Goal: Navigation & Orientation: Find specific page/section

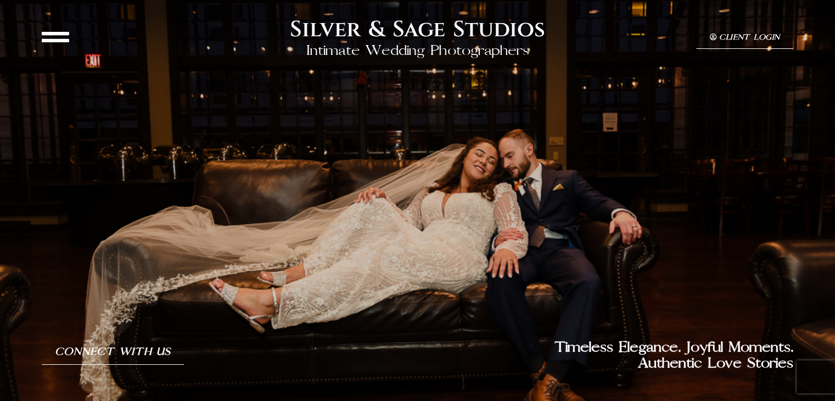
click at [63, 38] on icon at bounding box center [55, 36] width 27 height 27
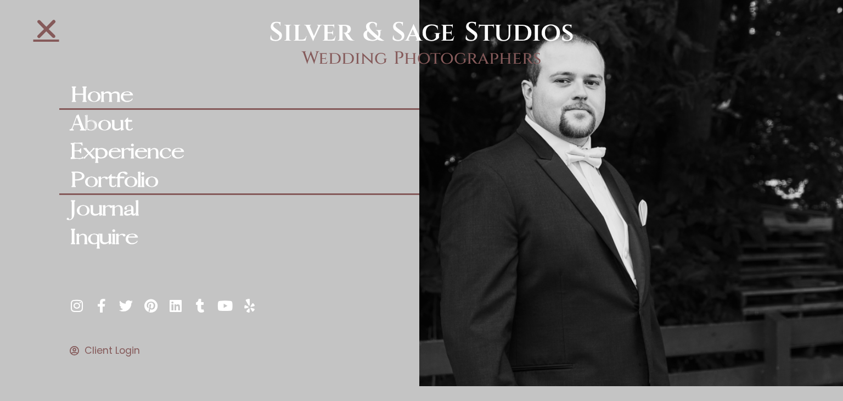
click at [123, 185] on link "Portfolio" at bounding box center [239, 180] width 360 height 29
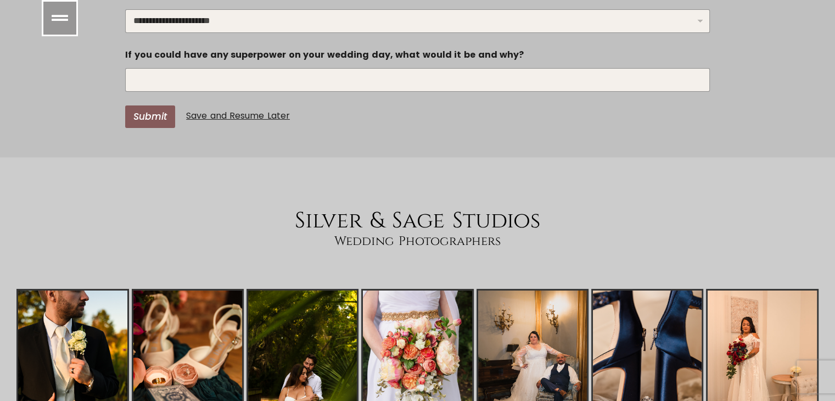
scroll to position [3880, 0]
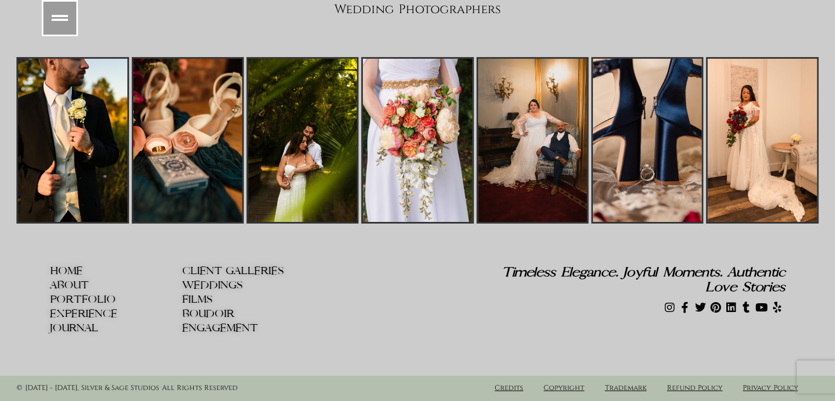
click at [215, 282] on span "WEDDINGS" at bounding box center [212, 285] width 60 height 12
